Goal: Task Accomplishment & Management: Use online tool/utility

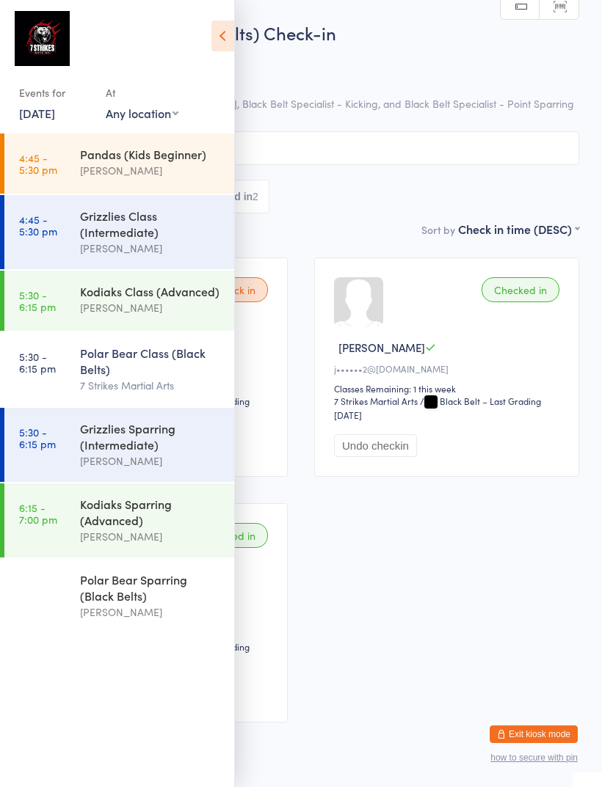
click at [174, 528] on div "Kodiaks Sparring (Advanced)" at bounding box center [151, 512] width 142 height 32
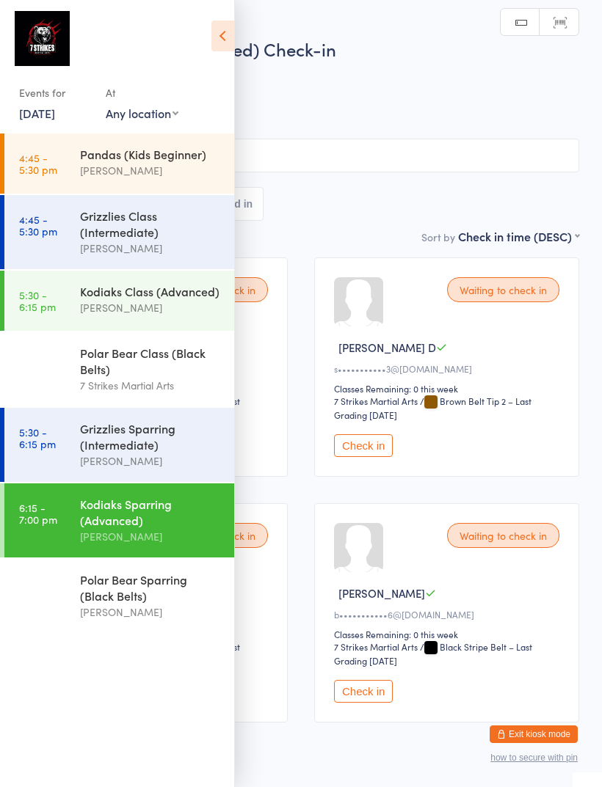
click at [224, 40] on icon at bounding box center [222, 36] width 23 height 31
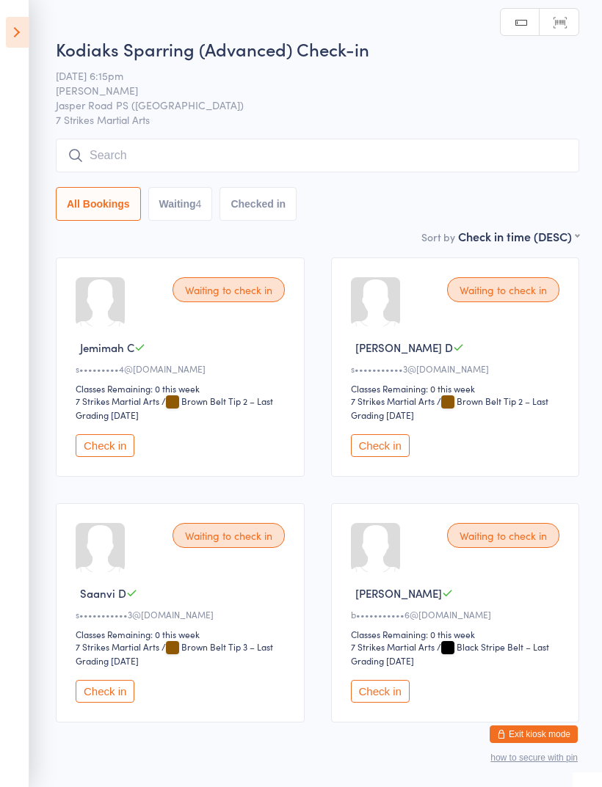
click at [130, 455] on button "Check in" at bounding box center [105, 445] width 59 height 23
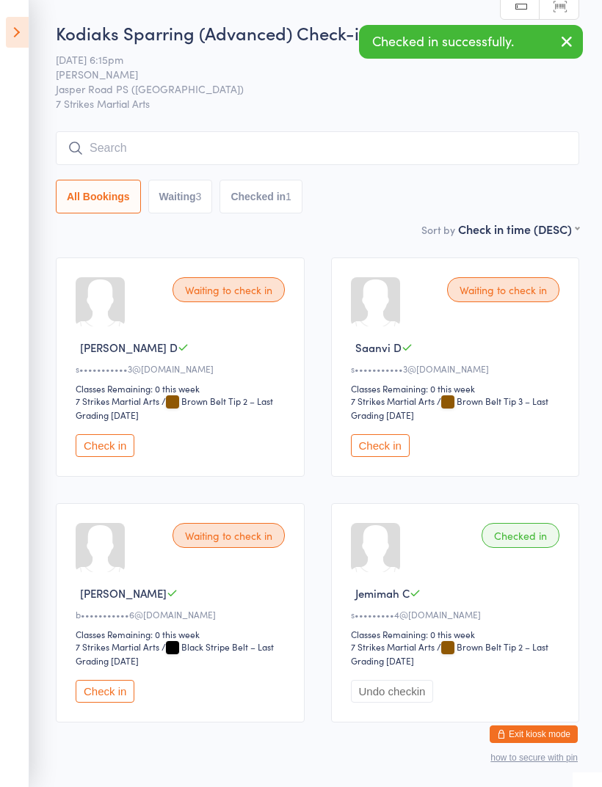
click at [388, 140] on input "search" at bounding box center [317, 148] width 523 height 34
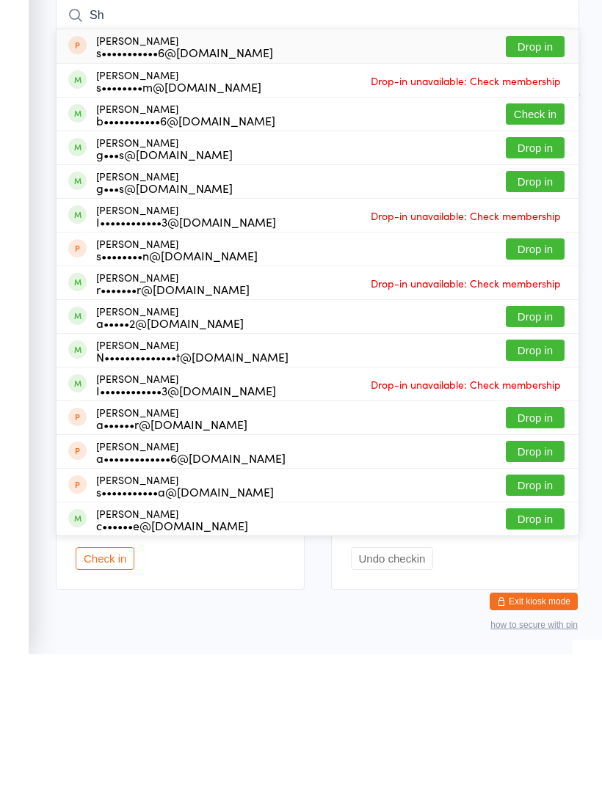
type input "S"
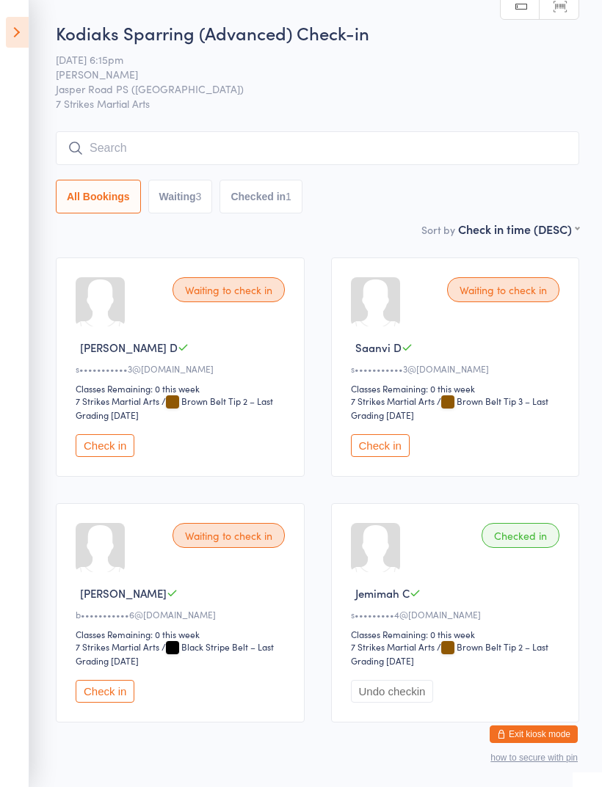
click at [28, 30] on icon at bounding box center [17, 32] width 23 height 31
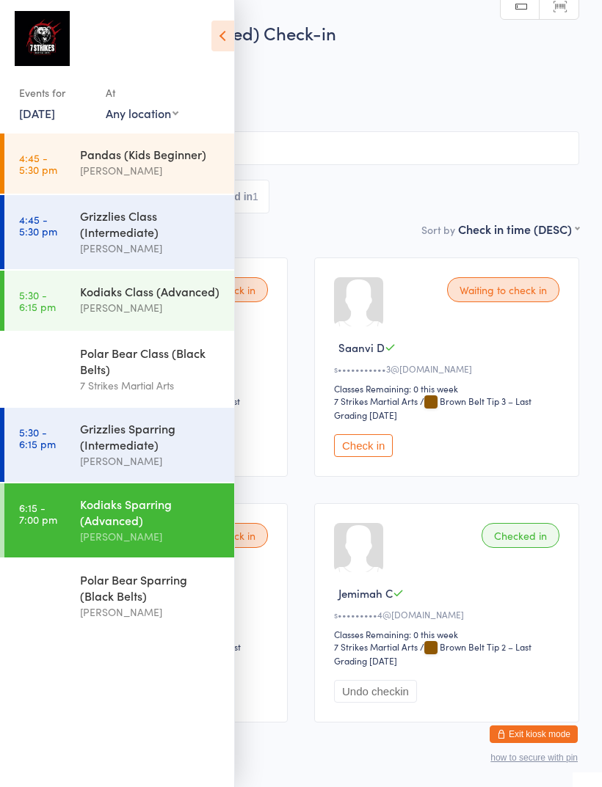
click at [183, 308] on div "[PERSON_NAME]" at bounding box center [151, 307] width 142 height 17
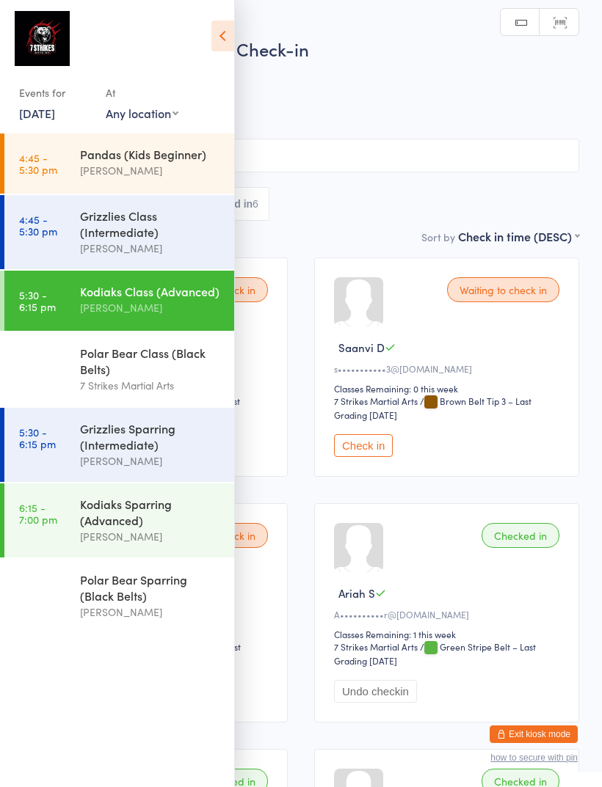
click at [227, 37] on icon at bounding box center [222, 36] width 23 height 31
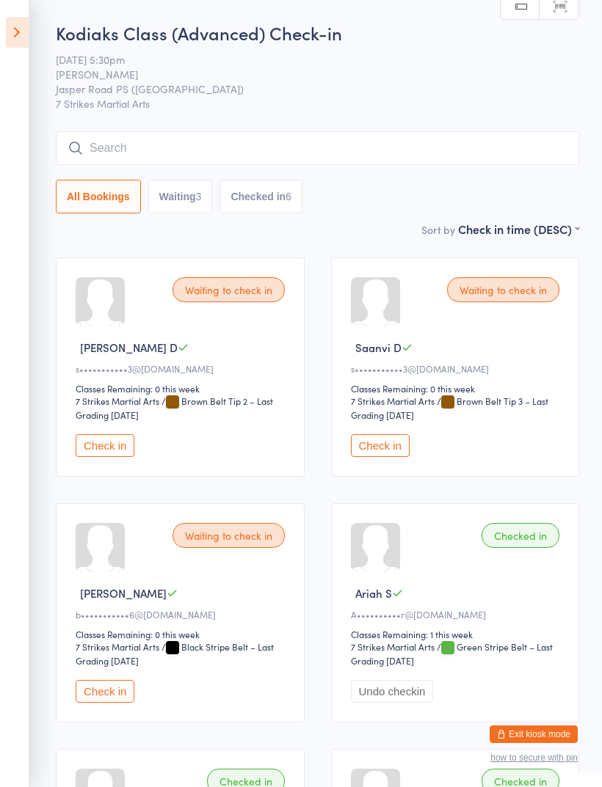
click at [21, 35] on icon at bounding box center [17, 32] width 23 height 31
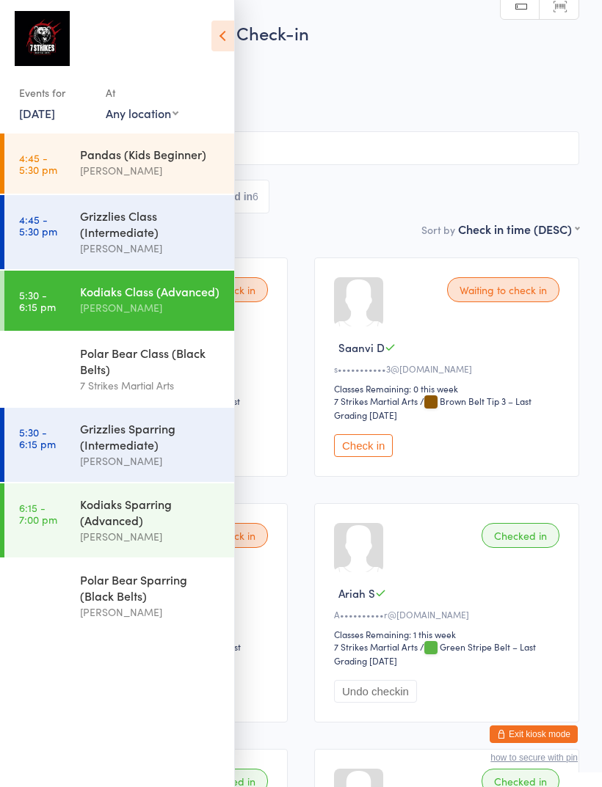
click at [160, 524] on div "Kodiaks Sparring (Advanced)" at bounding box center [151, 512] width 142 height 32
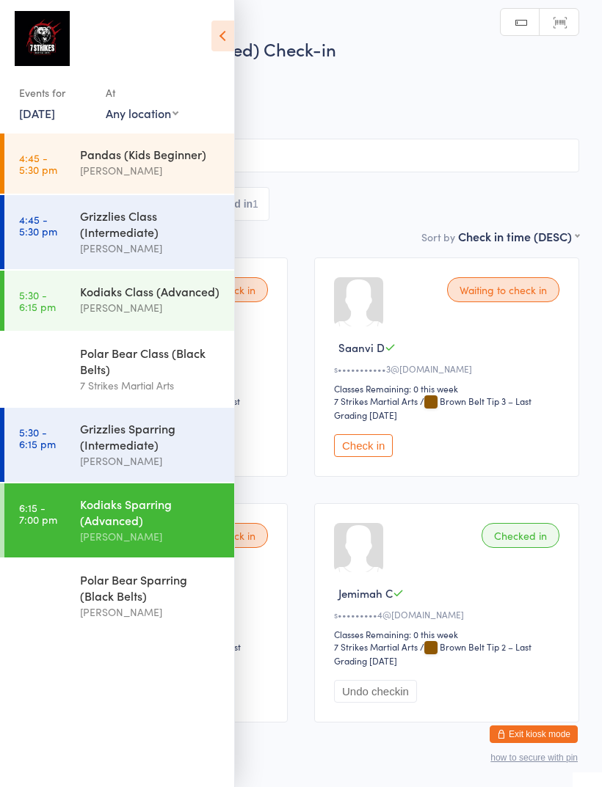
click at [219, 36] on icon at bounding box center [222, 36] width 23 height 31
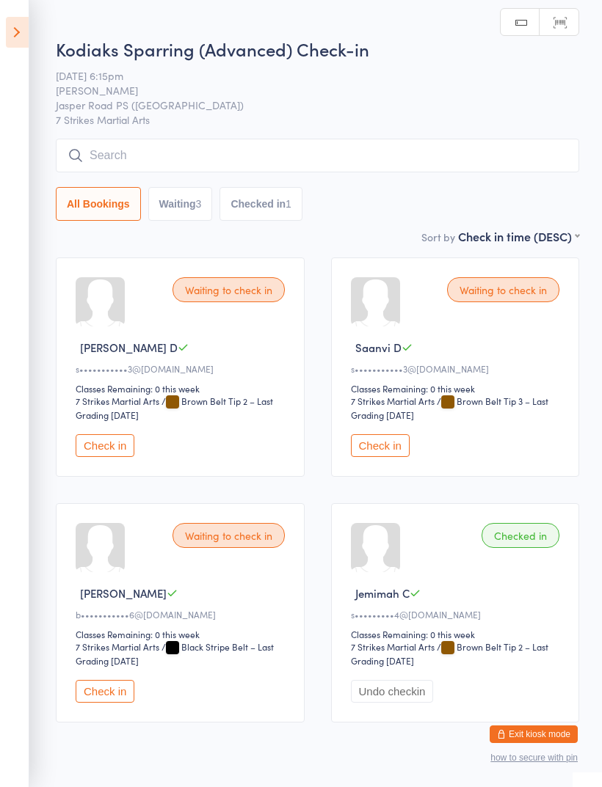
click at [325, 157] on input "search" at bounding box center [317, 156] width 523 height 34
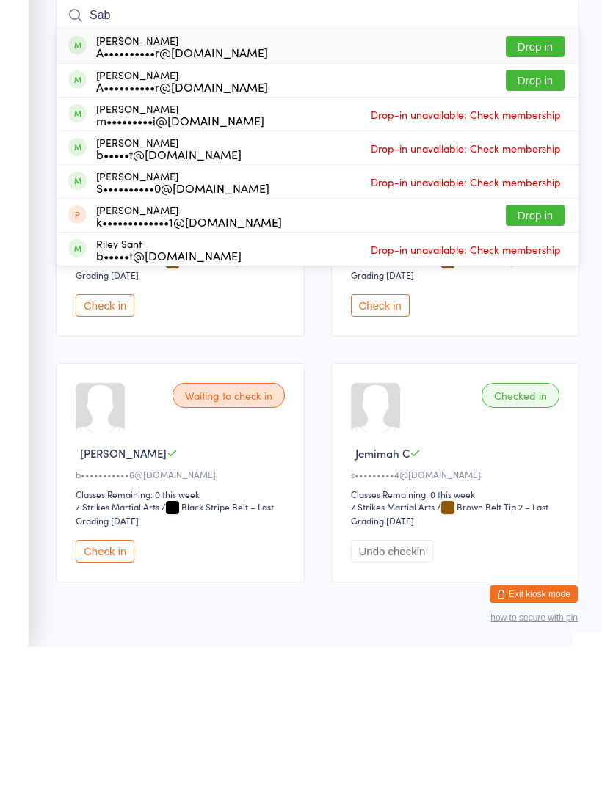
type input "Sab"
click at [550, 176] on button "Drop in" at bounding box center [535, 186] width 59 height 21
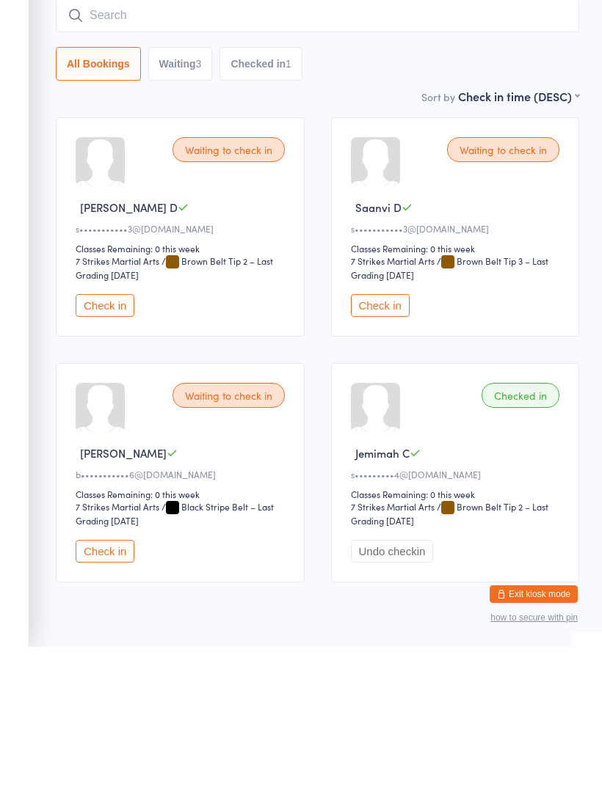
scroll to position [62, 0]
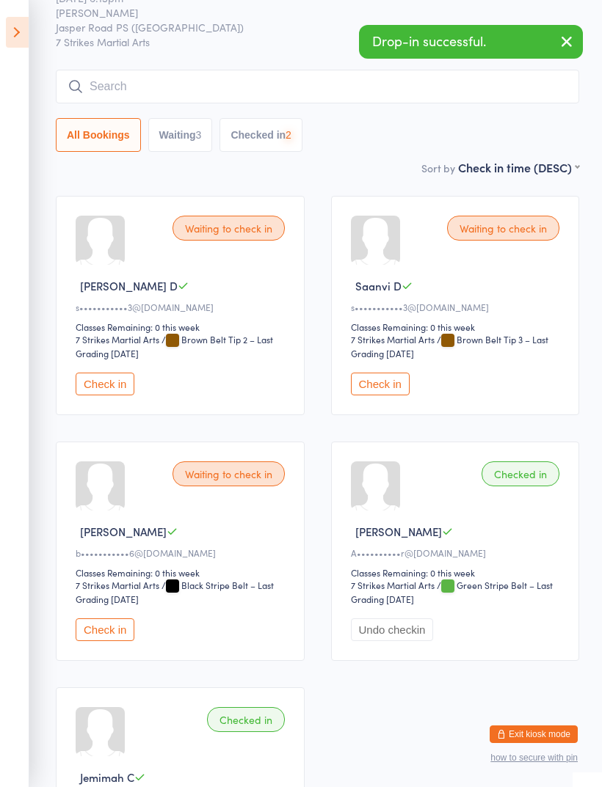
click at [308, 88] on input "search" at bounding box center [317, 87] width 523 height 34
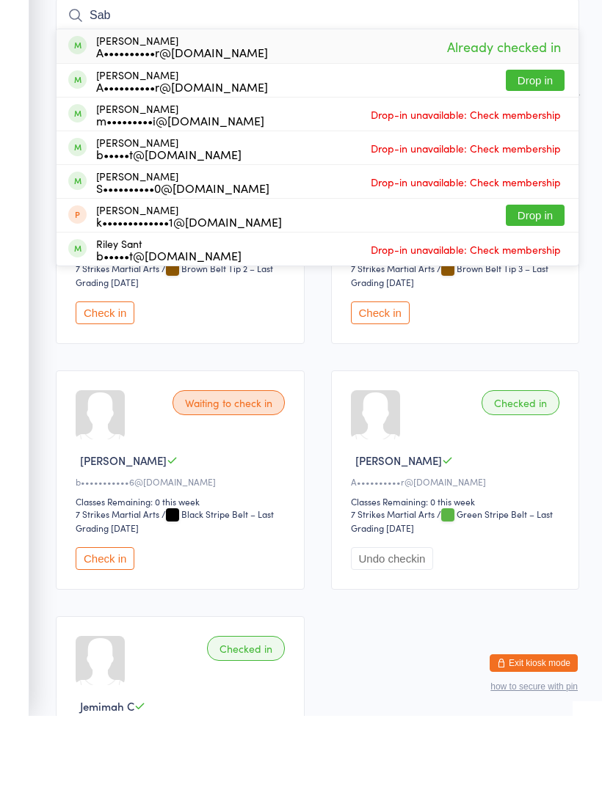
type input "Sab"
click at [537, 141] on button "Drop in" at bounding box center [535, 151] width 59 height 21
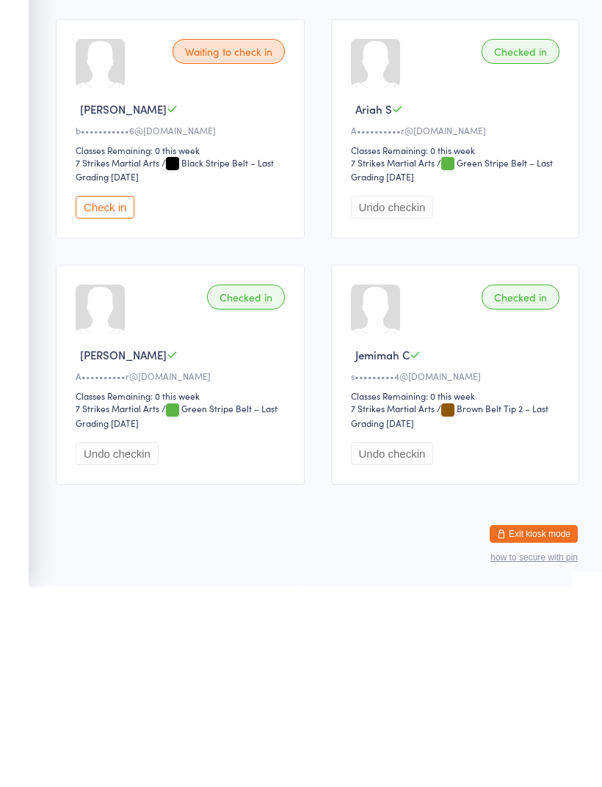
scroll to position [313, 0]
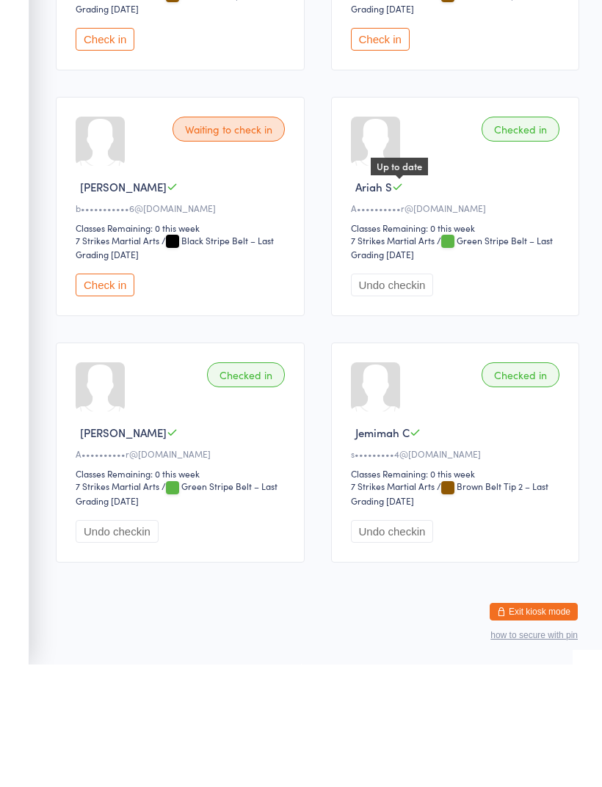
click at [396, 304] on icon at bounding box center [397, 309] width 11 height 11
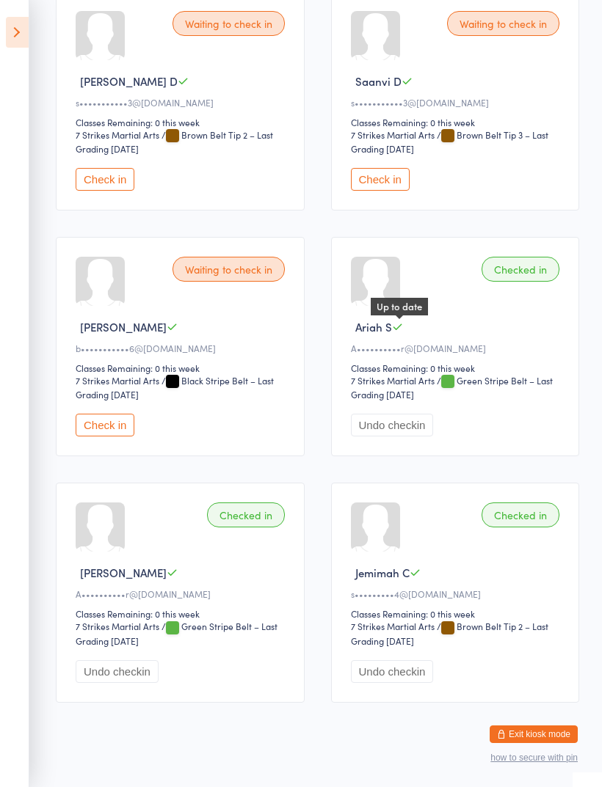
click at [377, 335] on span "Ariah S" at bounding box center [373, 326] width 37 height 15
click at [385, 335] on span "Ariah S" at bounding box center [373, 326] width 37 height 15
click at [412, 437] on button "Undo checkin" at bounding box center [392, 425] width 83 height 23
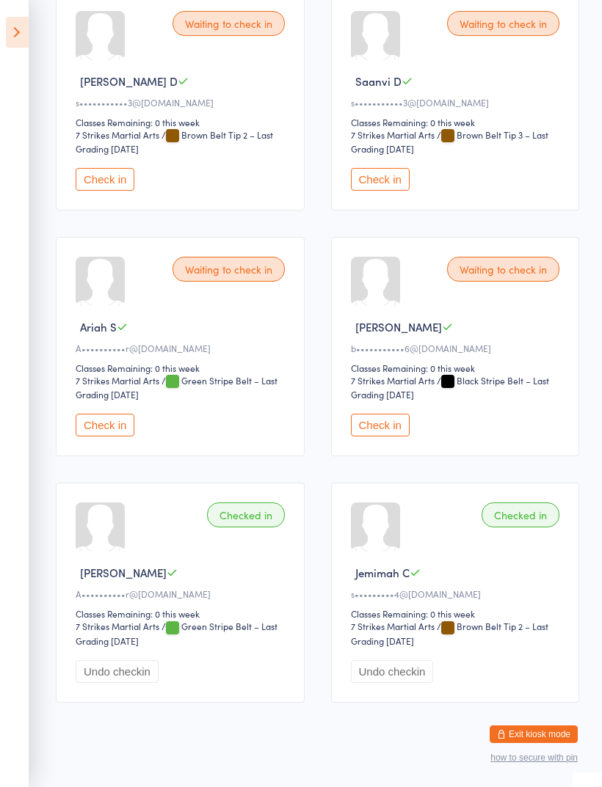
click at [93, 434] on button "Check in" at bounding box center [105, 425] width 59 height 23
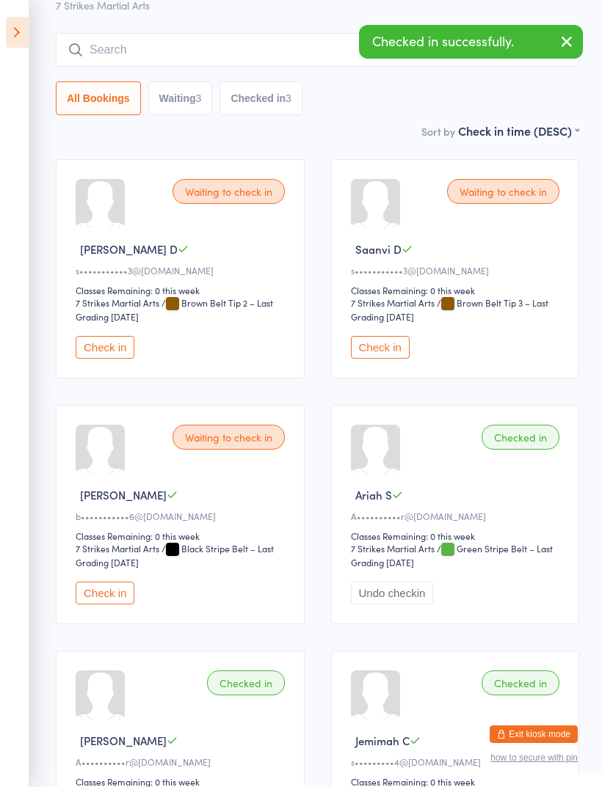
scroll to position [0, 0]
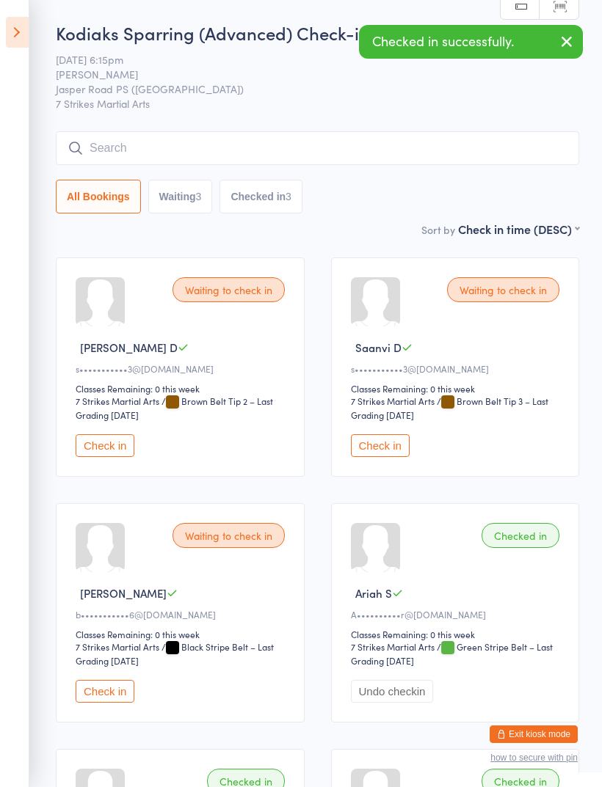
click at [10, 54] on aside "Events for 16 Sep, 2025 16 Sep, 2025 September 2025 Sun Mon Tue Wed Thu Fri Sat…" at bounding box center [14, 393] width 29 height 787
click at [20, 42] on icon at bounding box center [17, 32] width 23 height 31
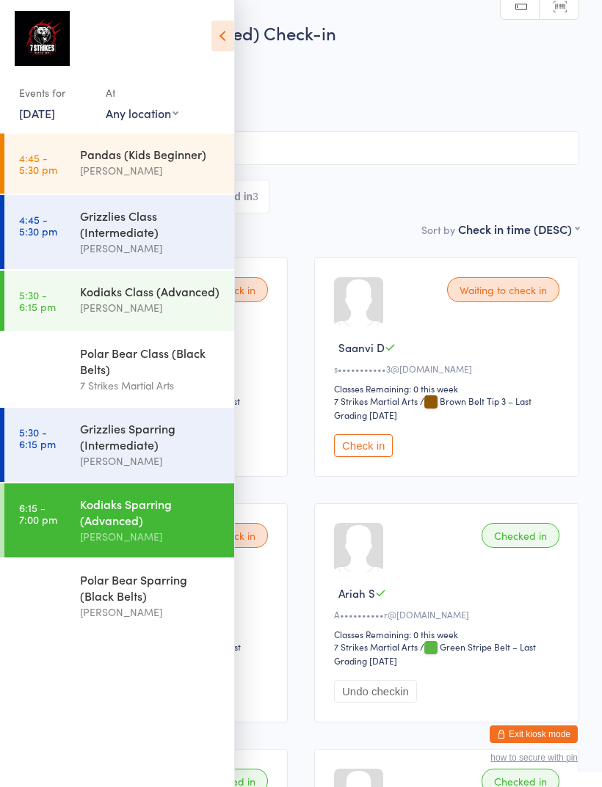
click at [106, 602] on div "Polar Bear Sparring (Black Belts)" at bounding box center [151, 588] width 142 height 32
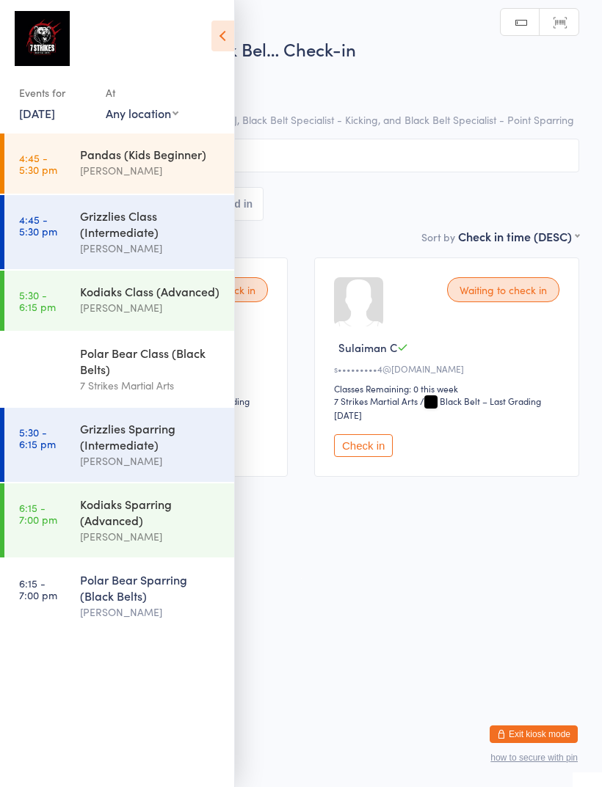
click at [215, 46] on icon at bounding box center [222, 36] width 23 height 31
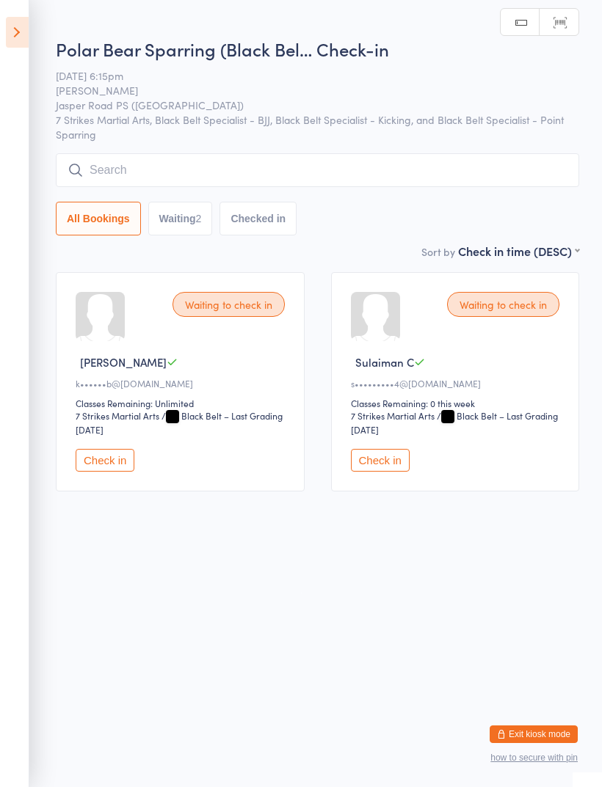
click at [401, 472] on button "Check in" at bounding box center [380, 460] width 59 height 23
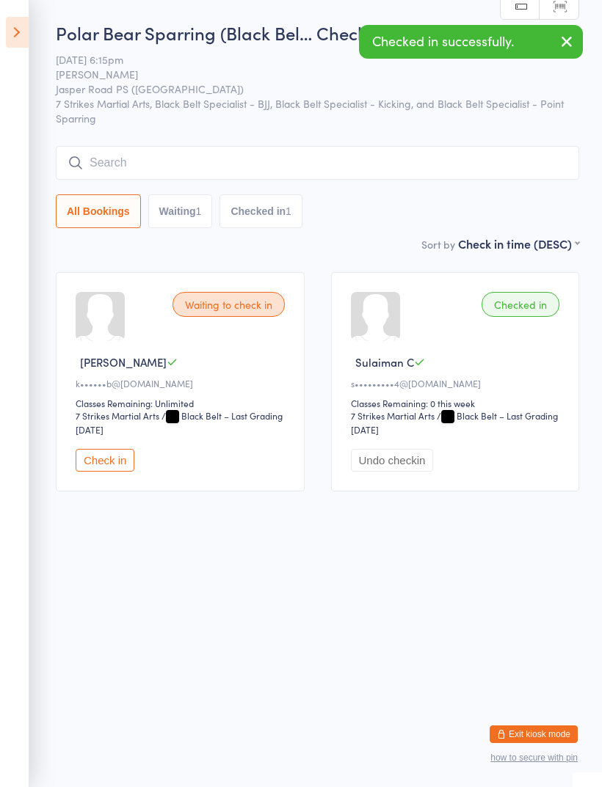
click at [17, 30] on icon at bounding box center [17, 32] width 23 height 31
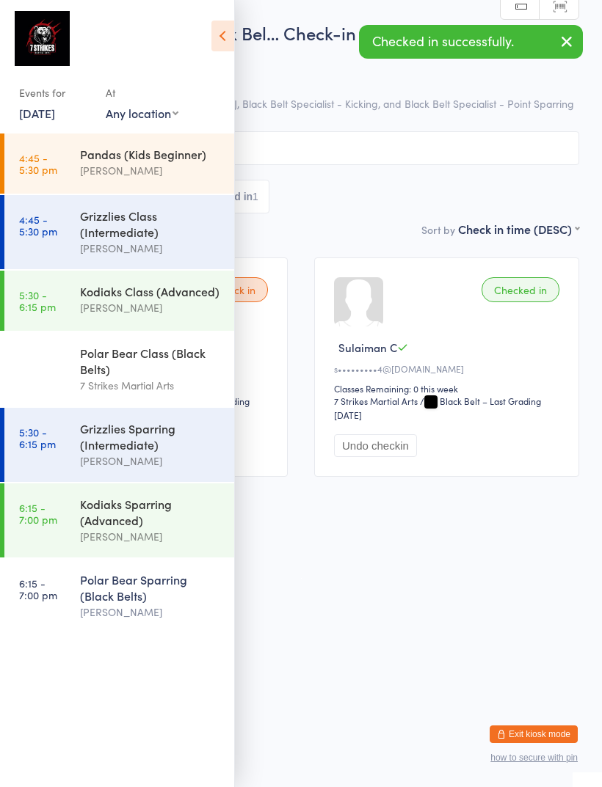
click at [220, 49] on icon at bounding box center [222, 36] width 23 height 31
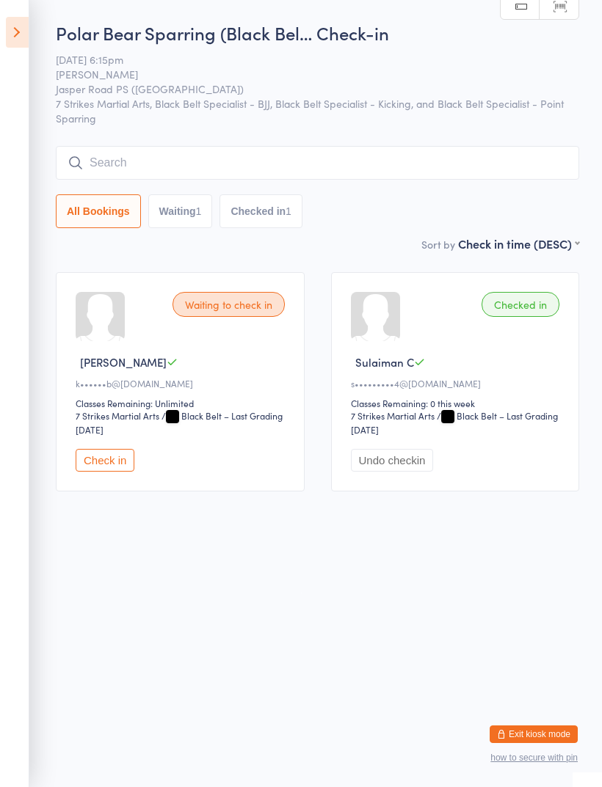
click at [542, 730] on button "Exit kiosk mode" at bounding box center [534, 735] width 88 height 18
